Goal: Task Accomplishment & Management: Manage account settings

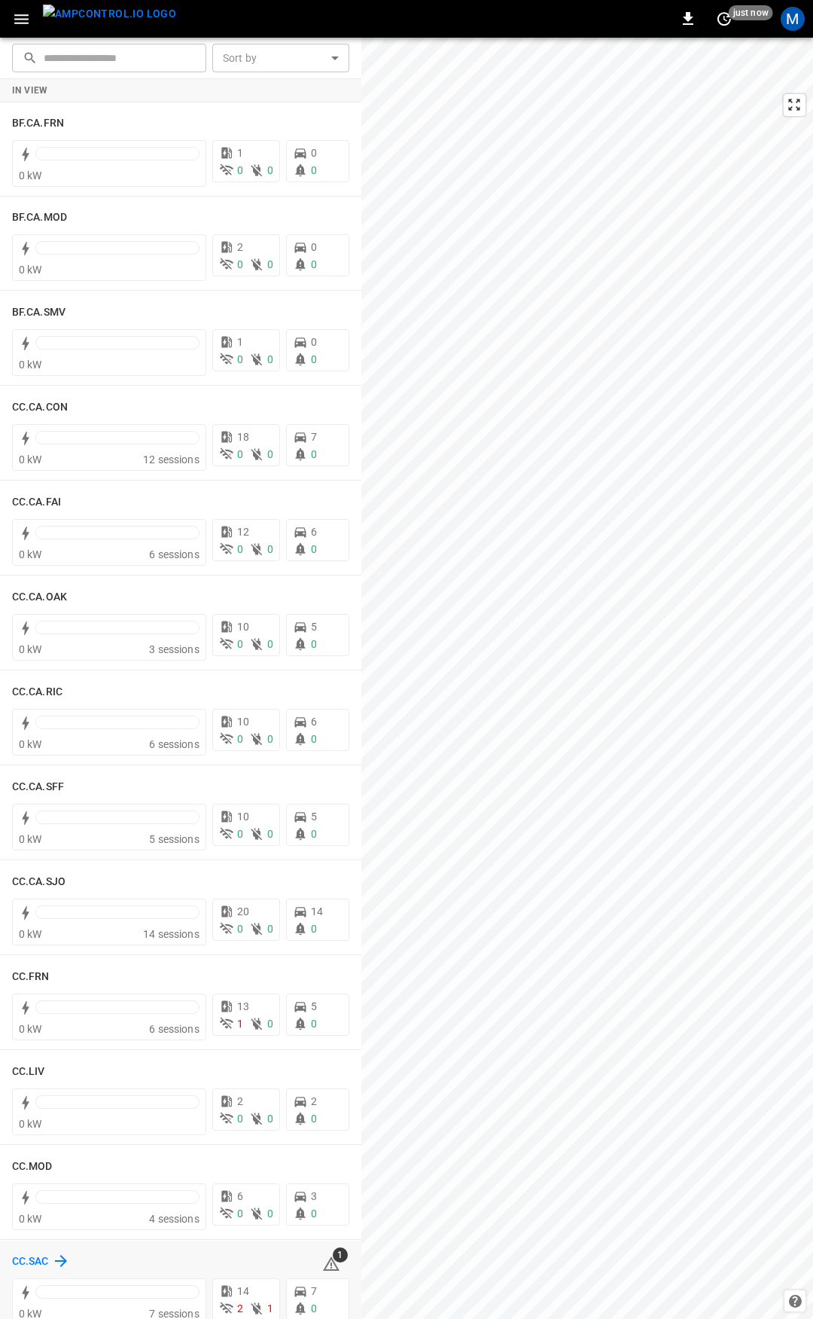
click at [39, 1262] on h6 "CC.SAC" at bounding box center [30, 1261] width 37 height 17
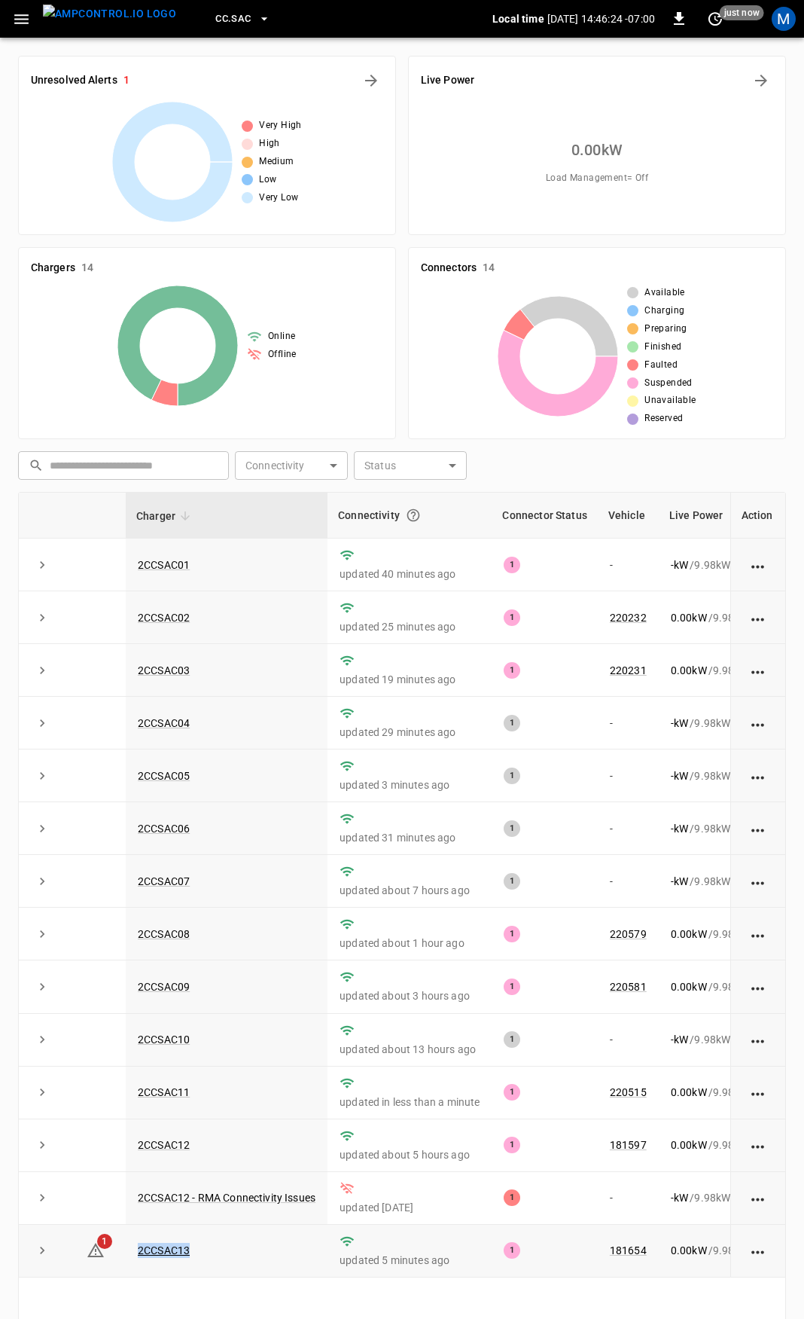
drag, startPoint x: 233, startPoint y: 1256, endPoint x: 126, endPoint y: 1262, distance: 107.1
click at [126, 1262] on td "2CCSAC13" at bounding box center [227, 1251] width 202 height 53
click at [96, 1259] on icon at bounding box center [96, 1250] width 18 height 18
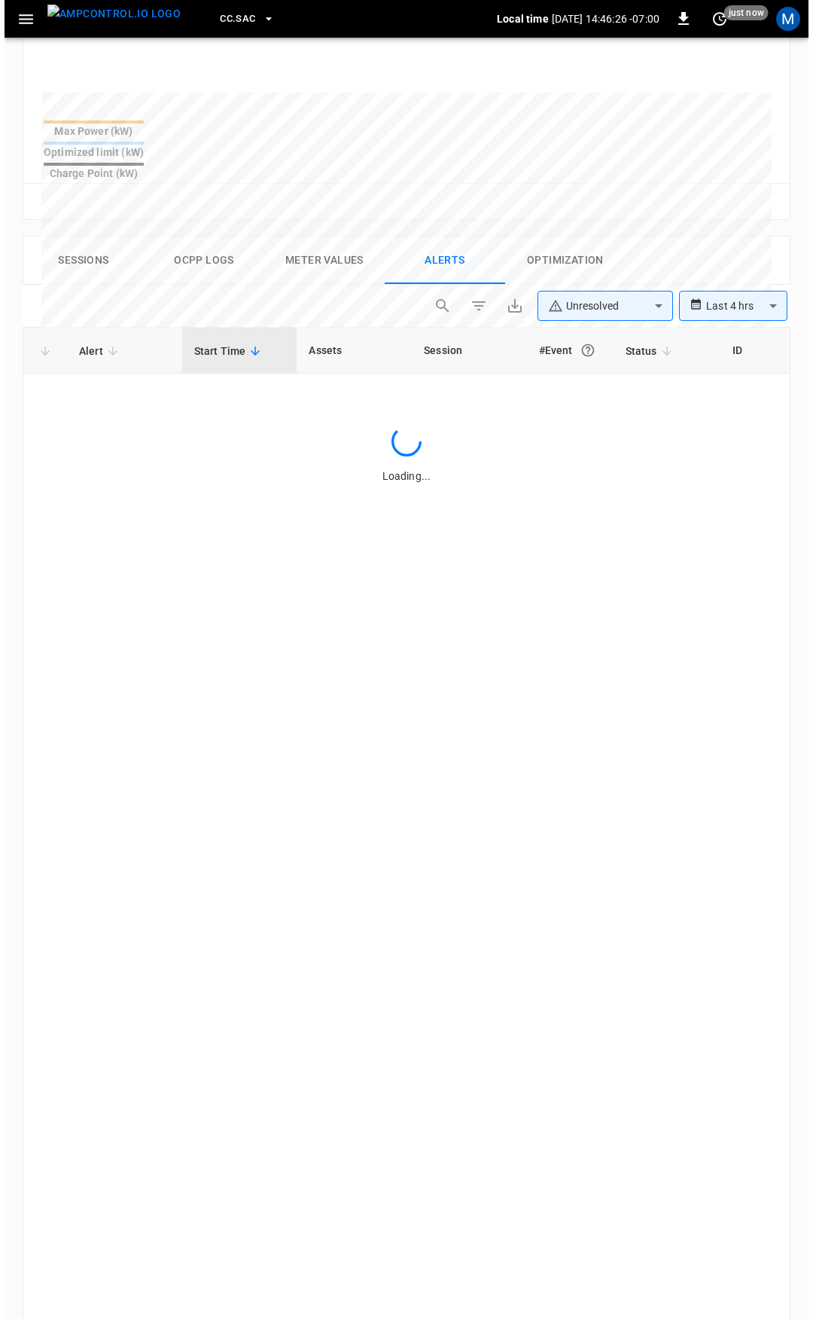
scroll to position [642, 0]
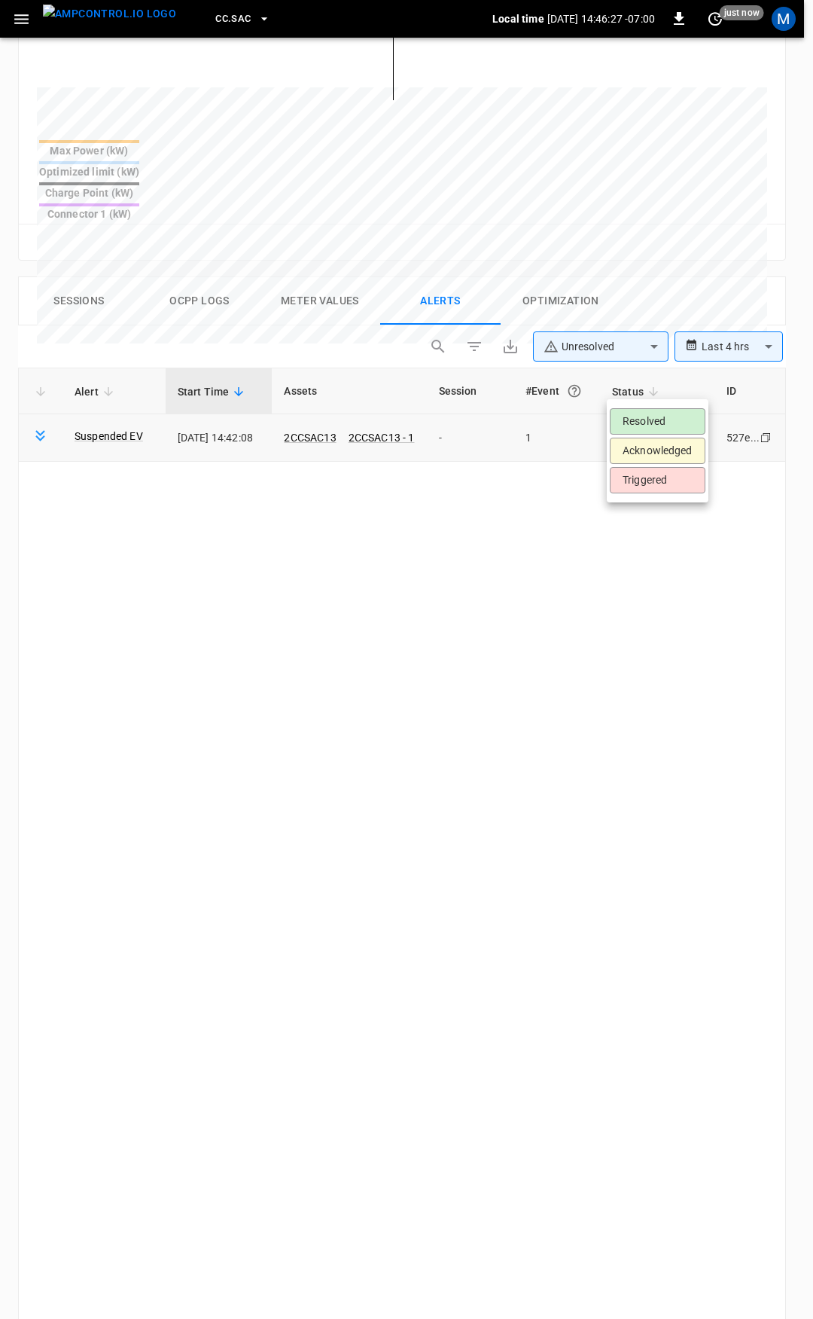
click at [656, 384] on body "**********" at bounding box center [406, 467] width 813 height 2218
click at [649, 417] on li "Resolved" at bounding box center [658, 421] width 96 height 26
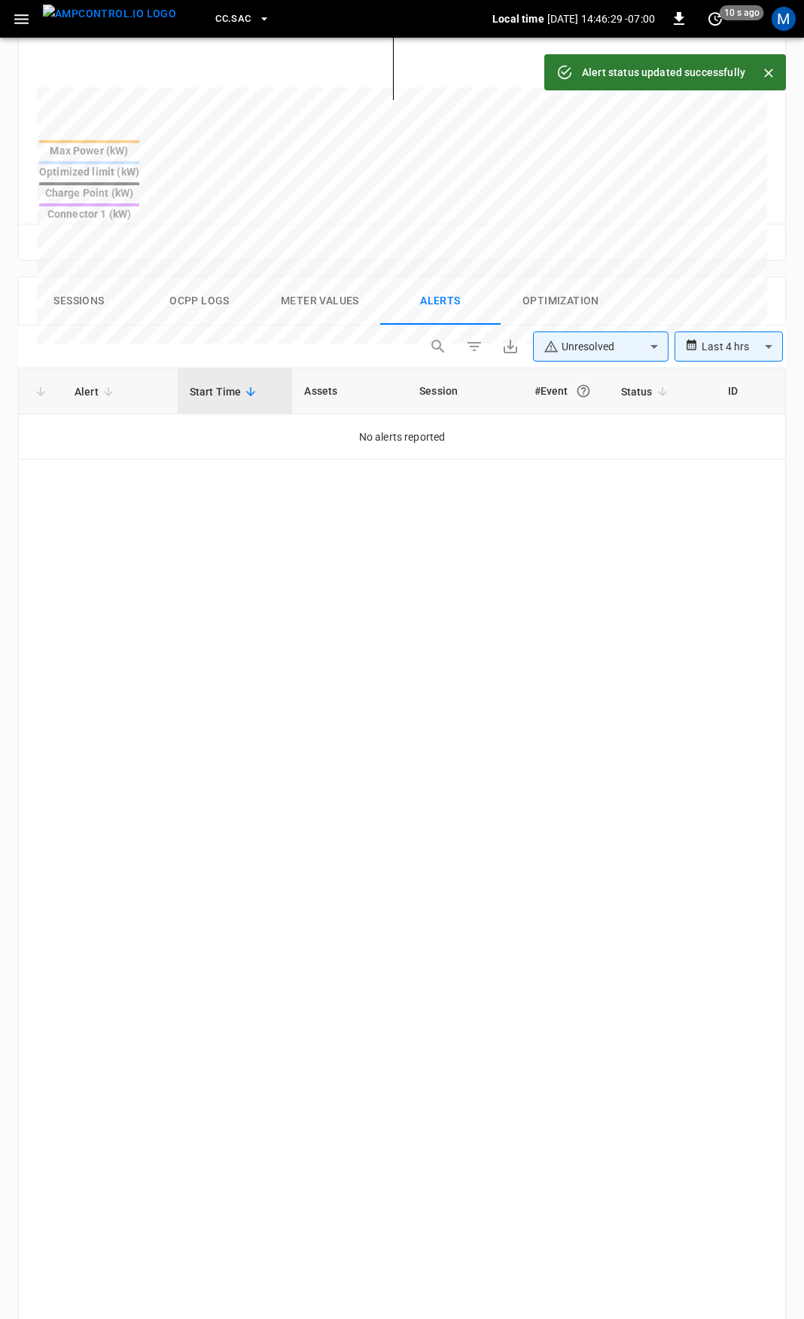
click at [22, 19] on icon "button" at bounding box center [21, 19] width 14 height 10
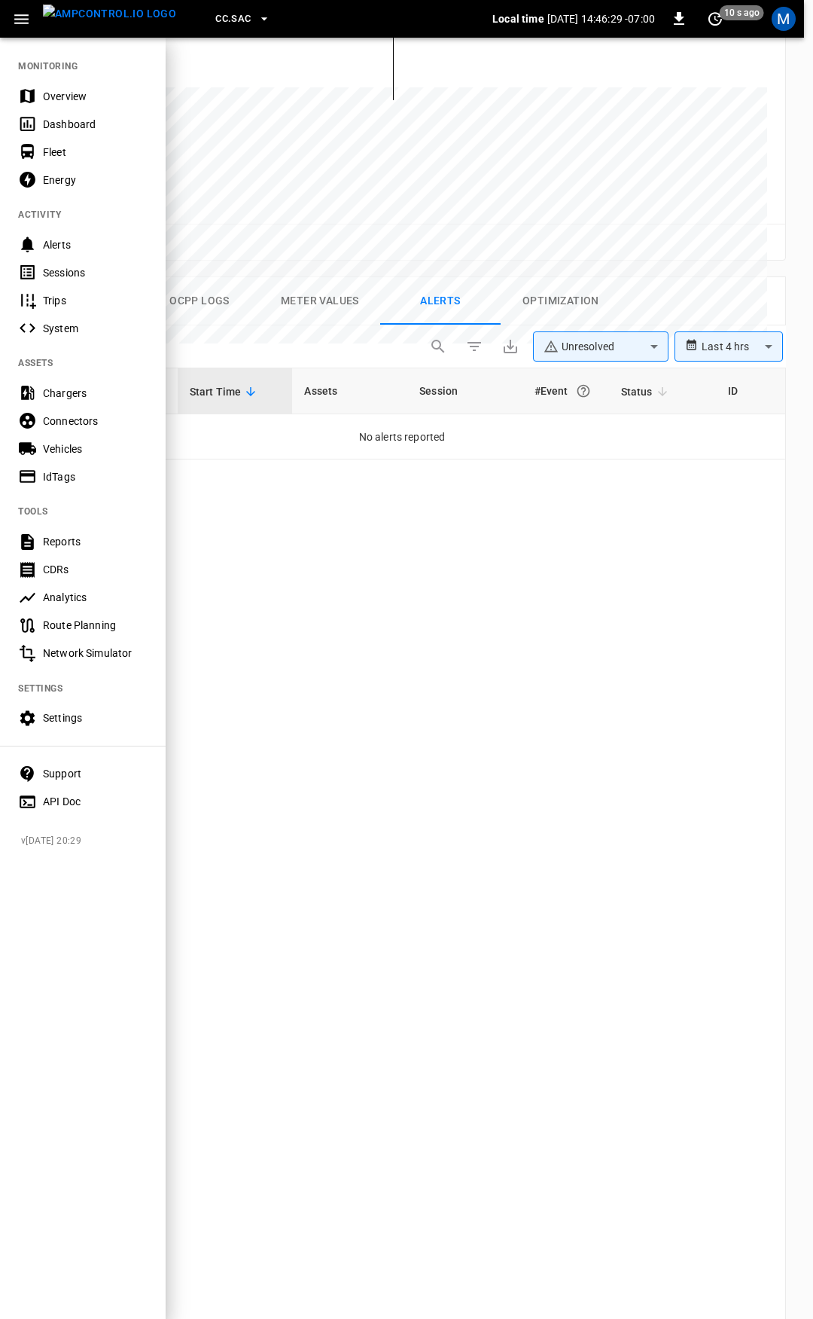
click at [57, 85] on div "Overview" at bounding box center [83, 96] width 166 height 28
